Goal: Task Accomplishment & Management: Use online tool/utility

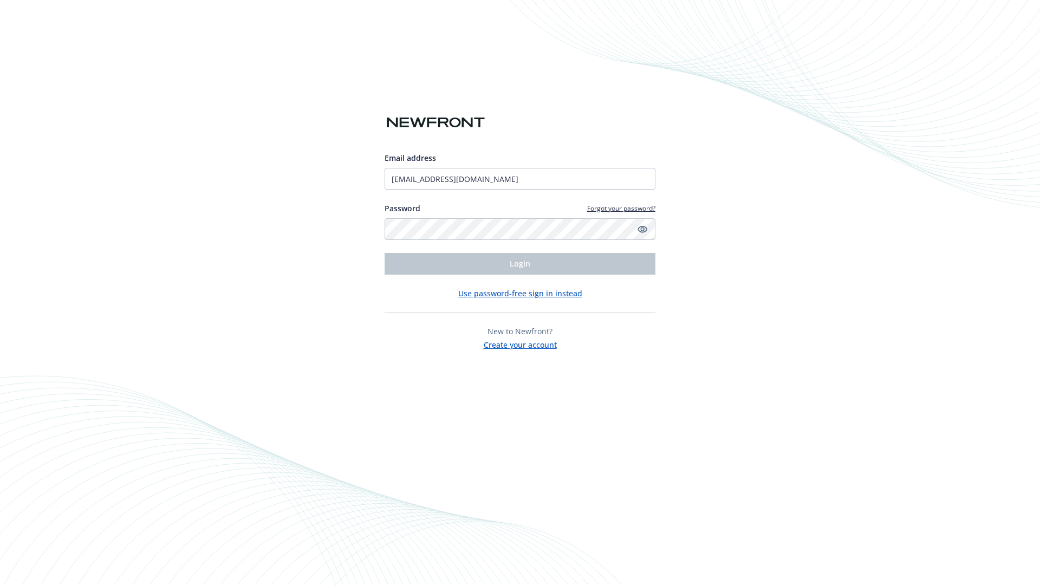
type input "[EMAIL_ADDRESS][DOMAIN_NAME]"
click at [520, 264] on span "Login" at bounding box center [520, 263] width 21 height 10
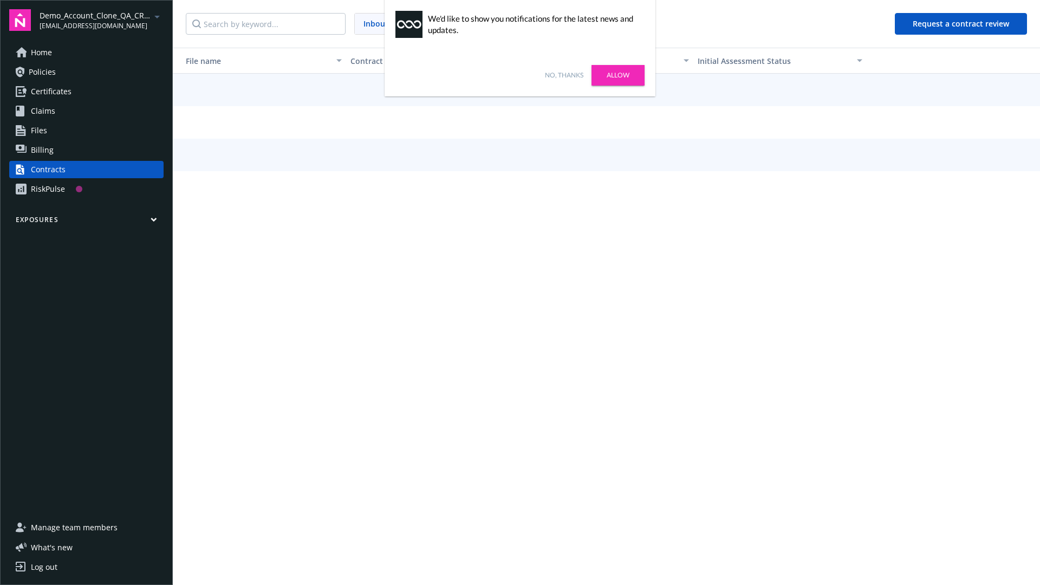
click at [564, 75] on link "No, thanks" at bounding box center [564, 75] width 38 height 10
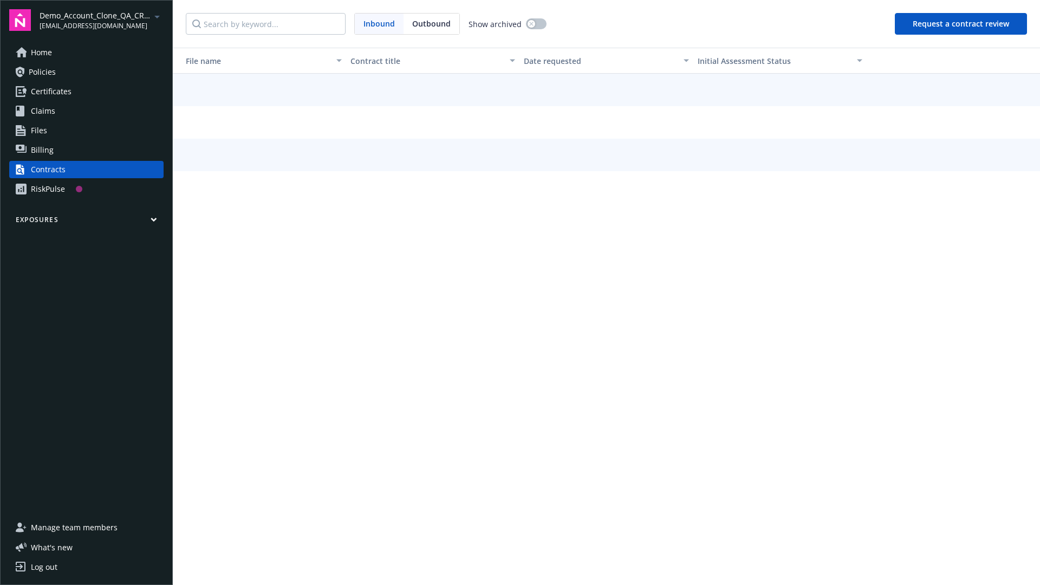
click at [962, 24] on button "Request a contract review" at bounding box center [961, 24] width 132 height 22
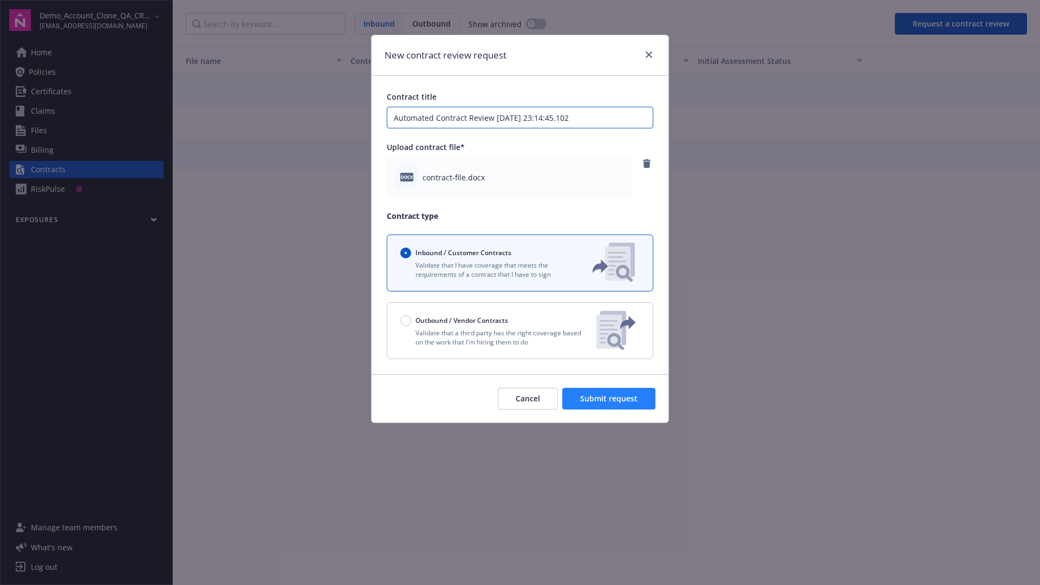
type input "Automated Contract Review [DATE] 23:14:45.102"
click at [610, 399] on span "Submit request" at bounding box center [608, 398] width 57 height 10
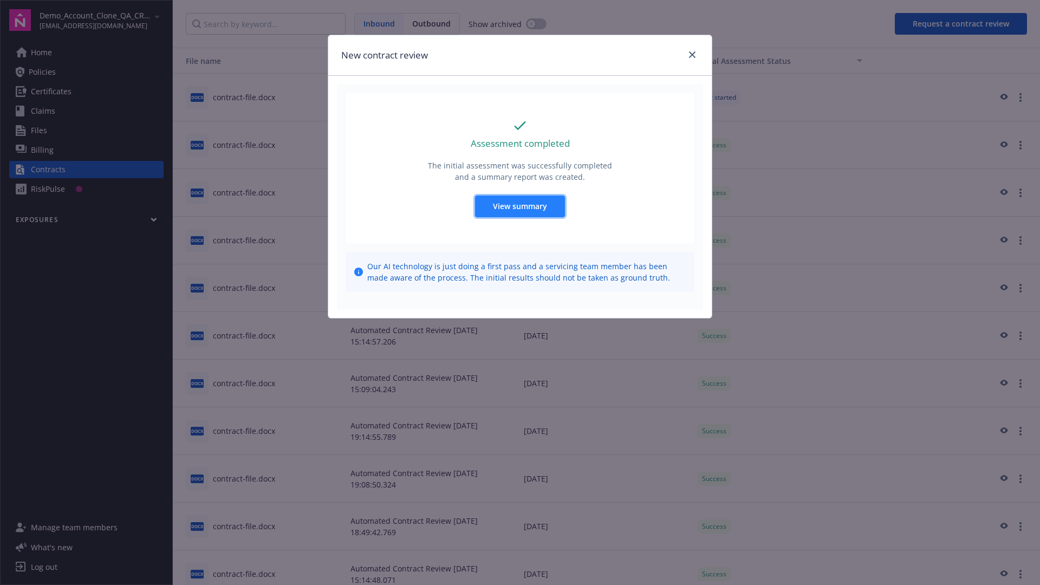
click at [520, 206] on span "View summary" at bounding box center [520, 206] width 54 height 10
